Goal: Information Seeking & Learning: Learn about a topic

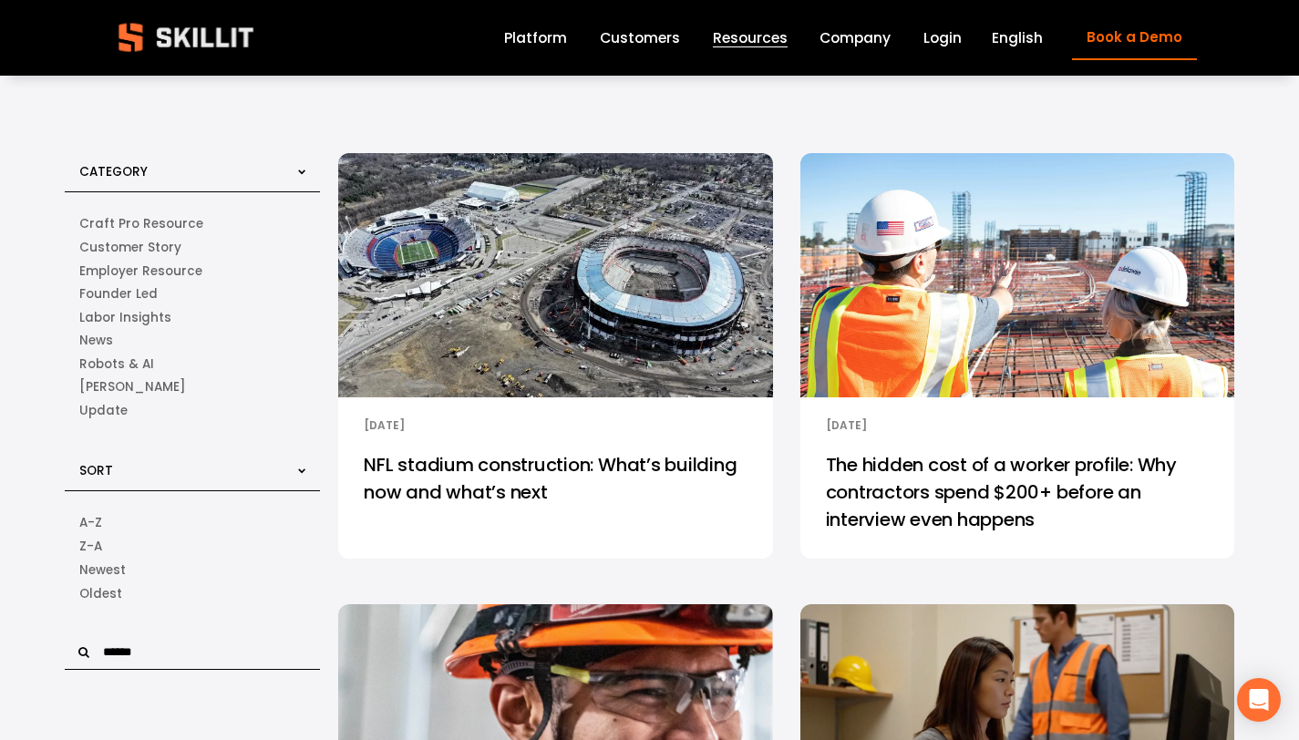
click at [568, 461] on link "NFL stadium construction: What’s building now and what’s next" at bounding box center [555, 498] width 434 height 122
